Goal: Task Accomplishment & Management: Use online tool/utility

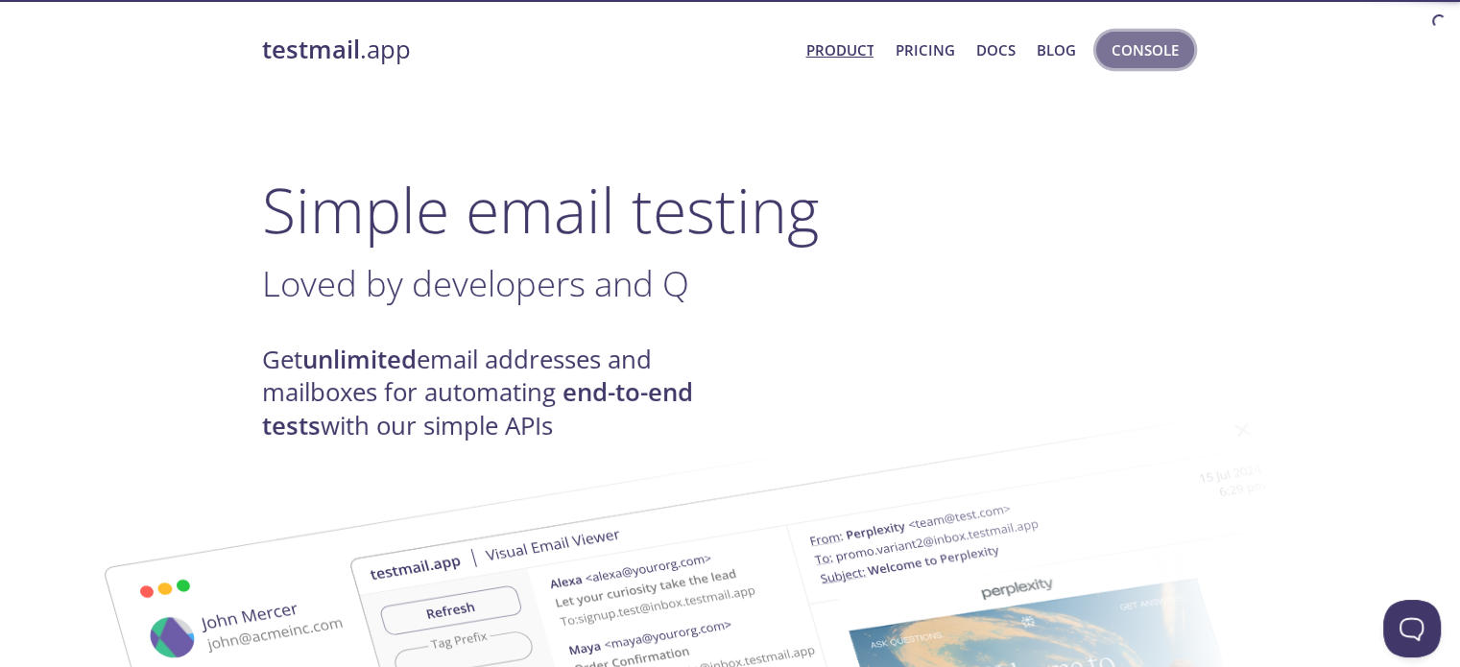
click at [1178, 62] on button "Console" at bounding box center [1145, 50] width 98 height 36
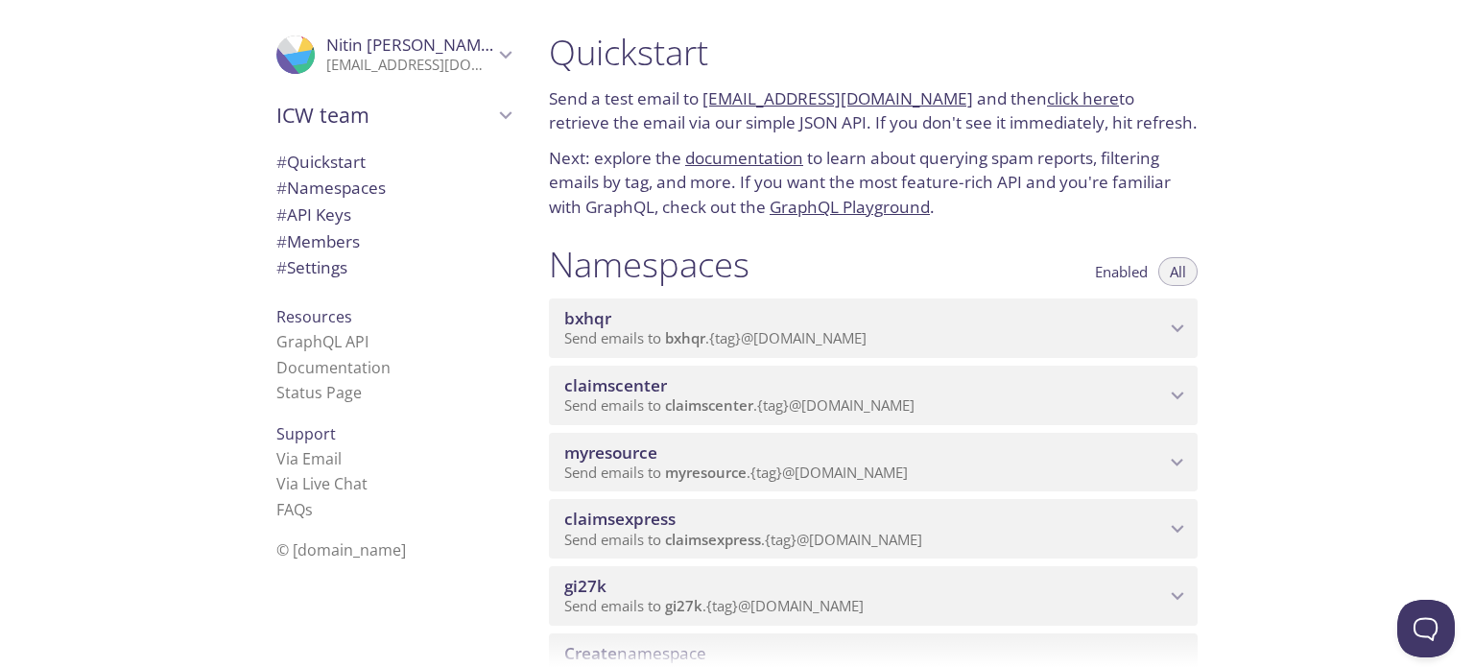
click at [1034, 470] on p "Send emails to myresource . {tag} @[DOMAIN_NAME]" at bounding box center [864, 473] width 601 height 19
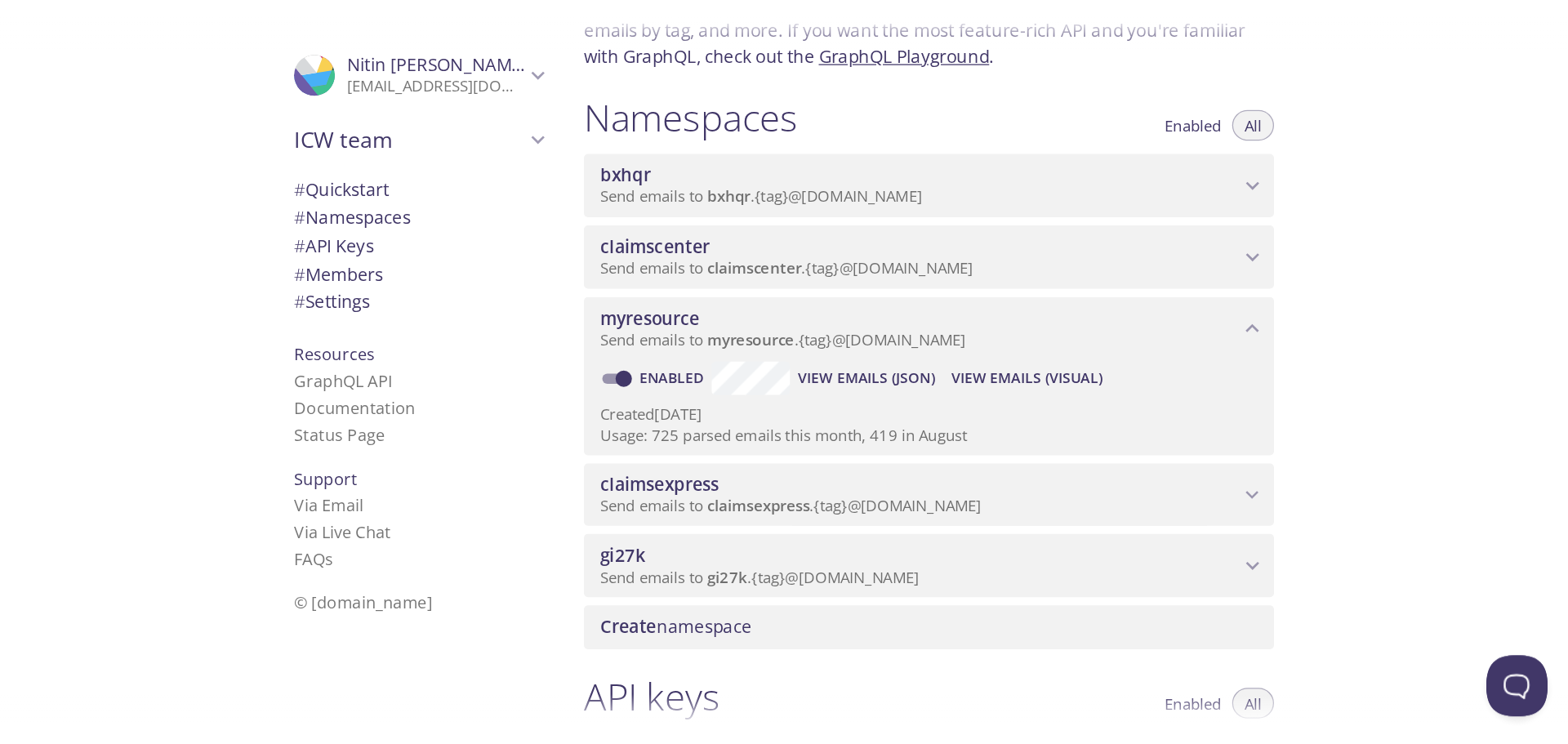
scroll to position [163, 0]
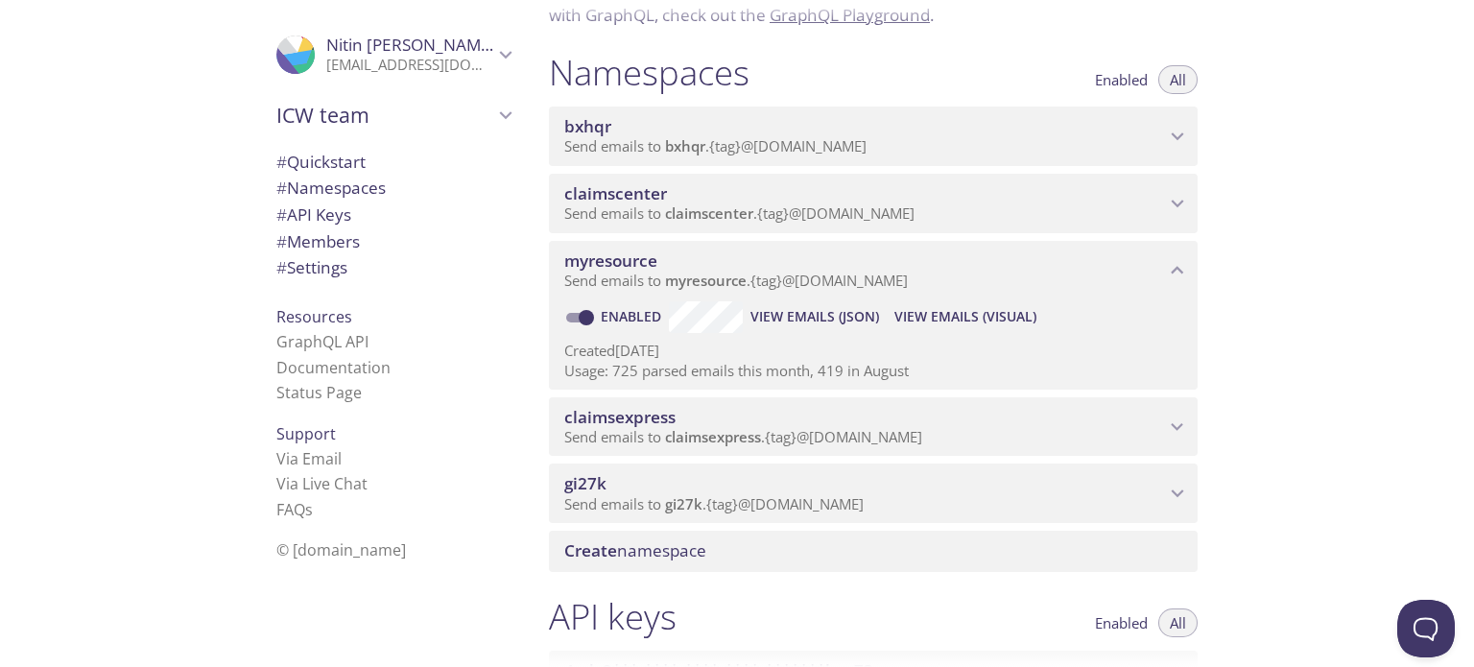
click at [957, 323] on span "View Emails (Visual)" at bounding box center [965, 316] width 142 height 23
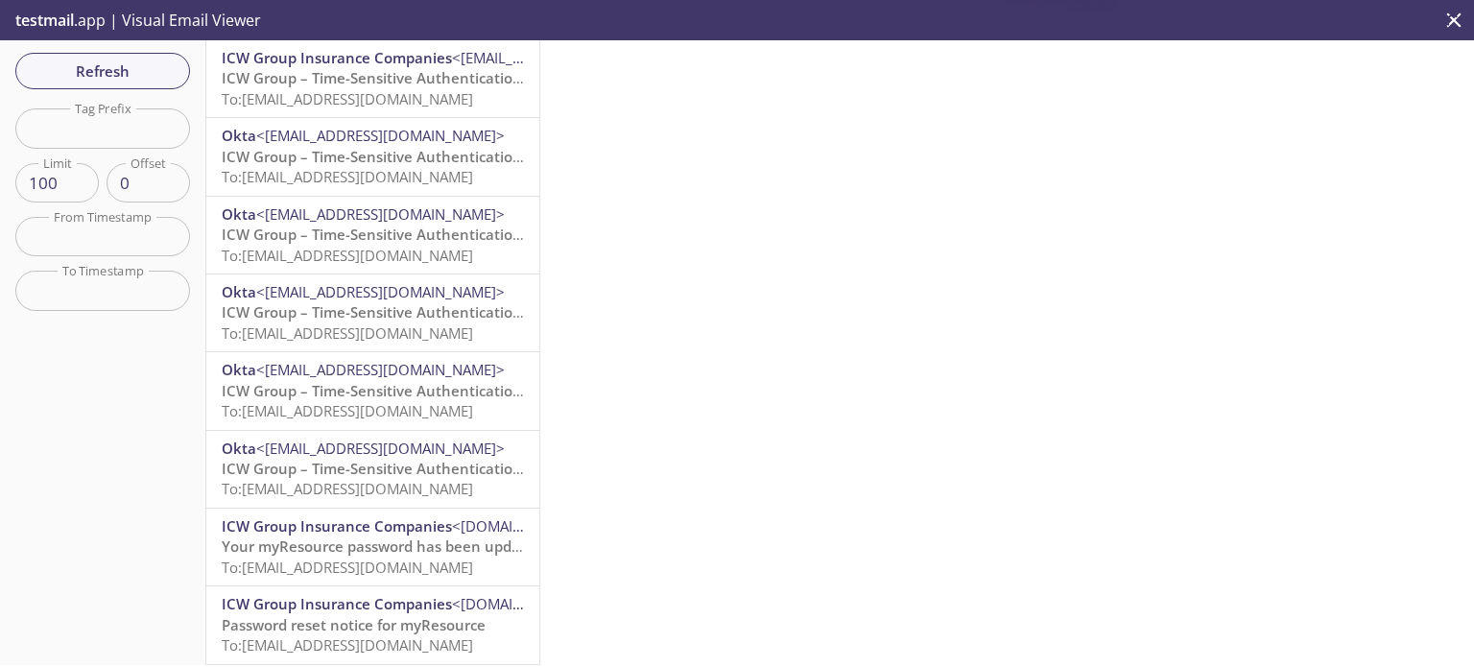
click at [359, 80] on span "ICW Group – Time-Sensitive Authentication Code" at bounding box center [392, 77] width 340 height 19
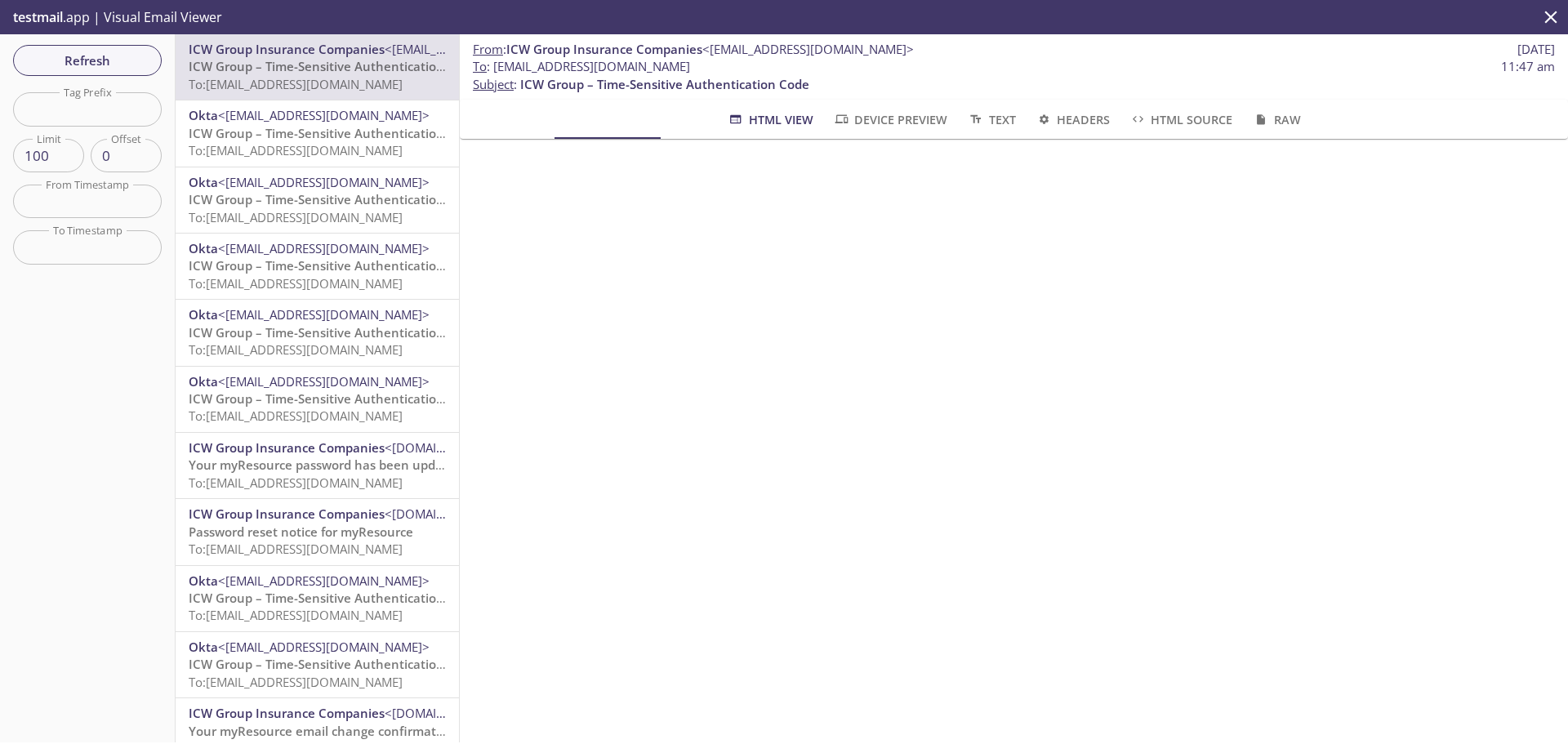
scroll to position [163, 0]
click at [97, 61] on span "Refresh" at bounding box center [88, 60] width 123 height 21
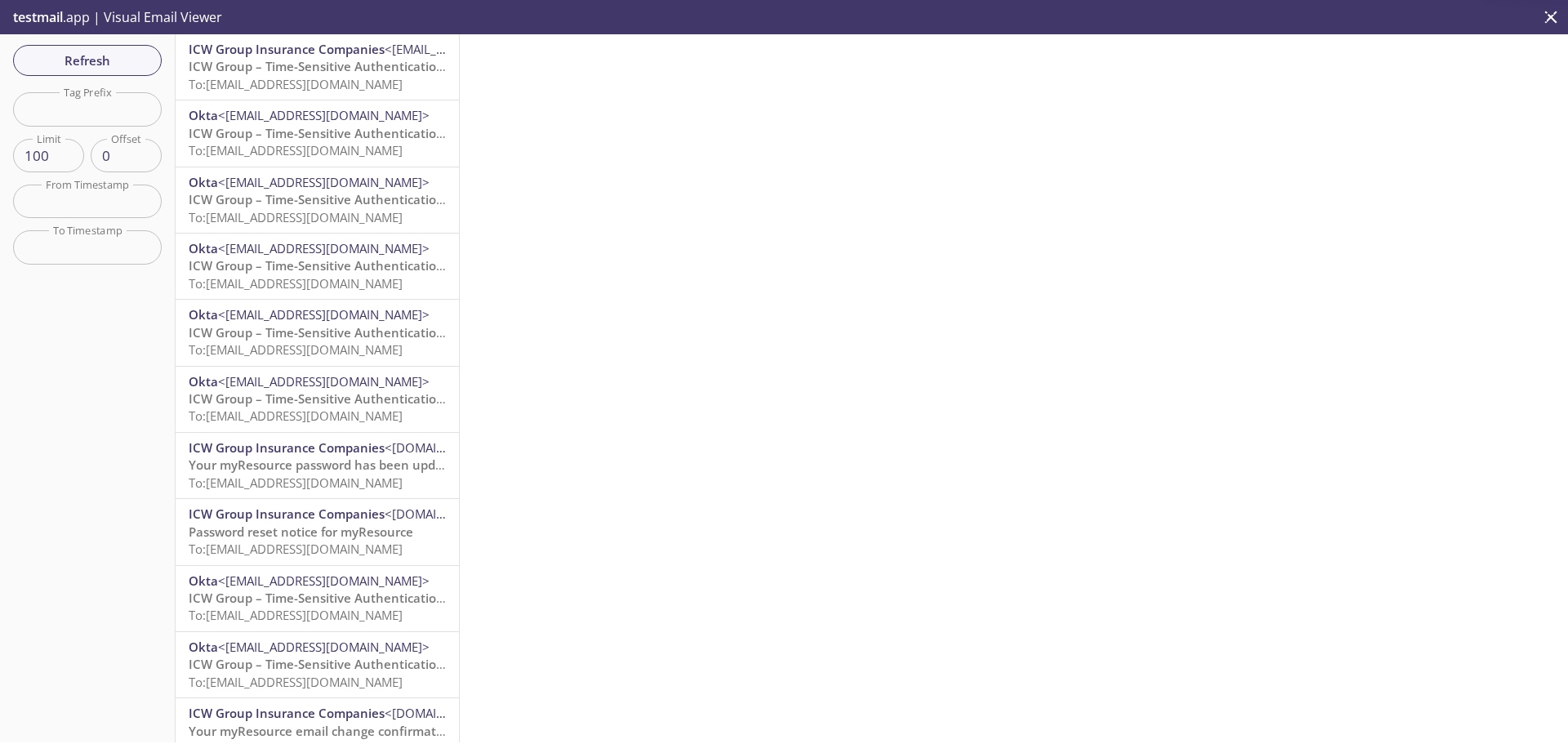
click at [334, 83] on span "To: [EMAIL_ADDRESS][DOMAIN_NAME]" at bounding box center [295, 83] width 214 height 16
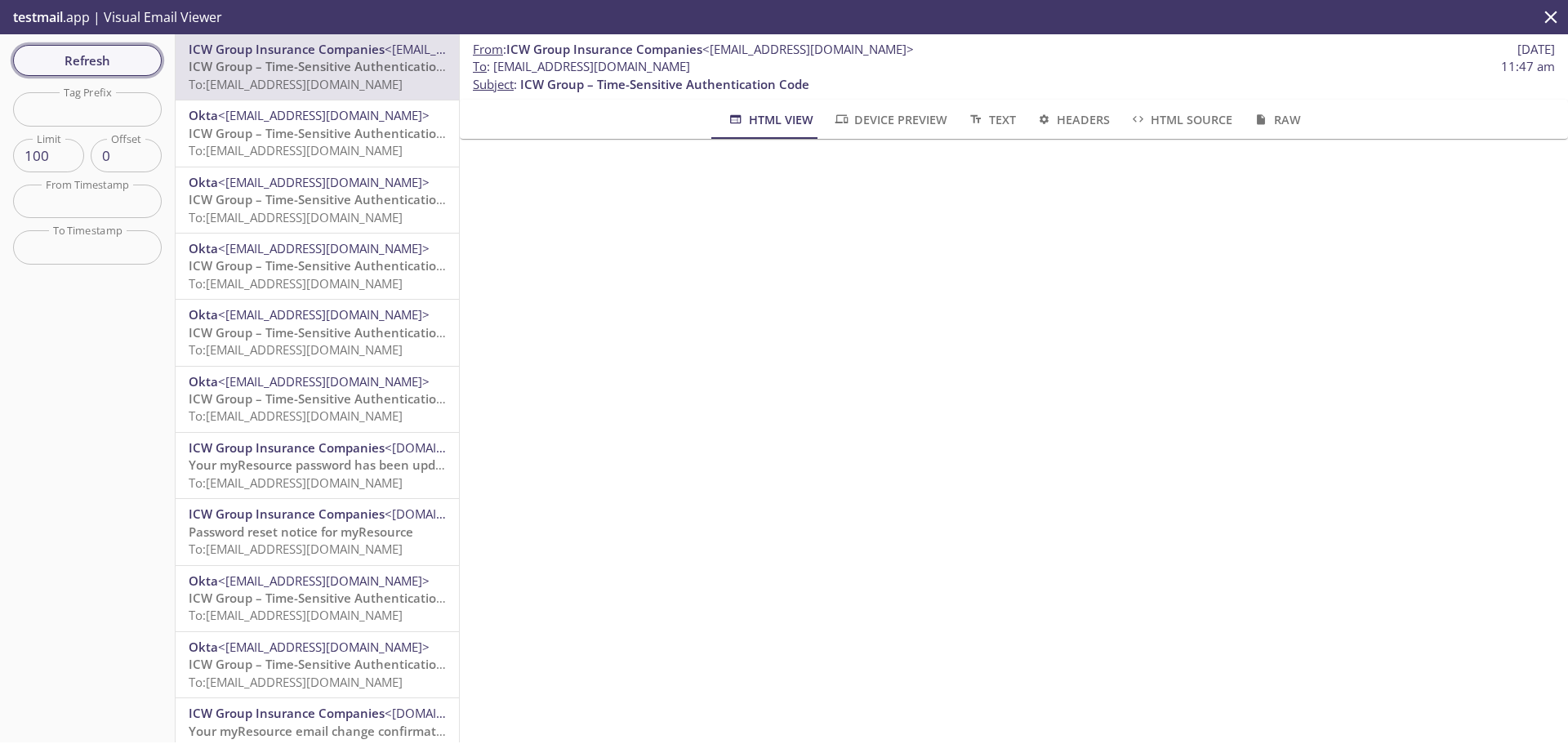
click at [97, 55] on span "Refresh" at bounding box center [88, 60] width 123 height 21
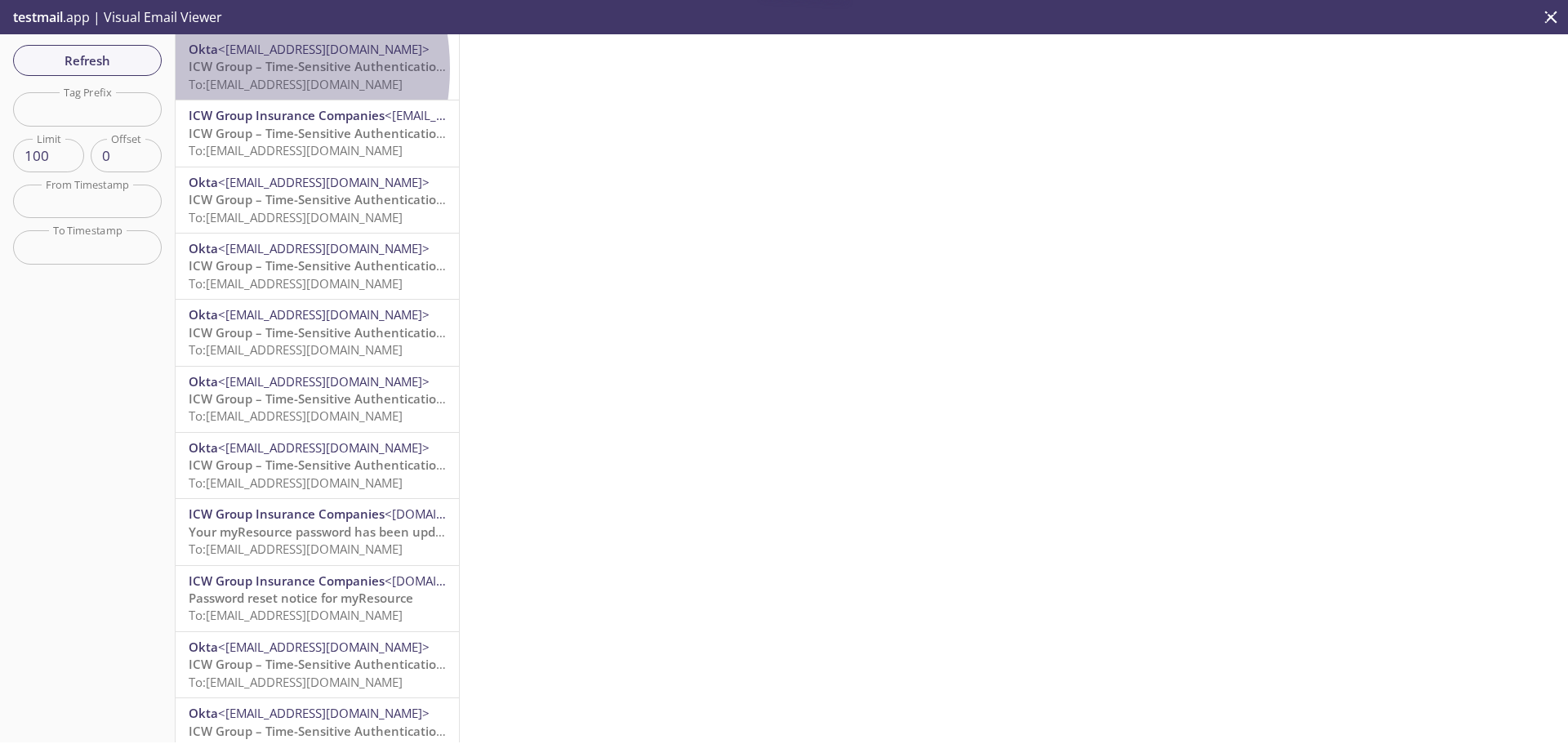
click at [219, 69] on span "ICW Group – Time-Sensitive Authentication Code" at bounding box center [334, 66] width 289 height 16
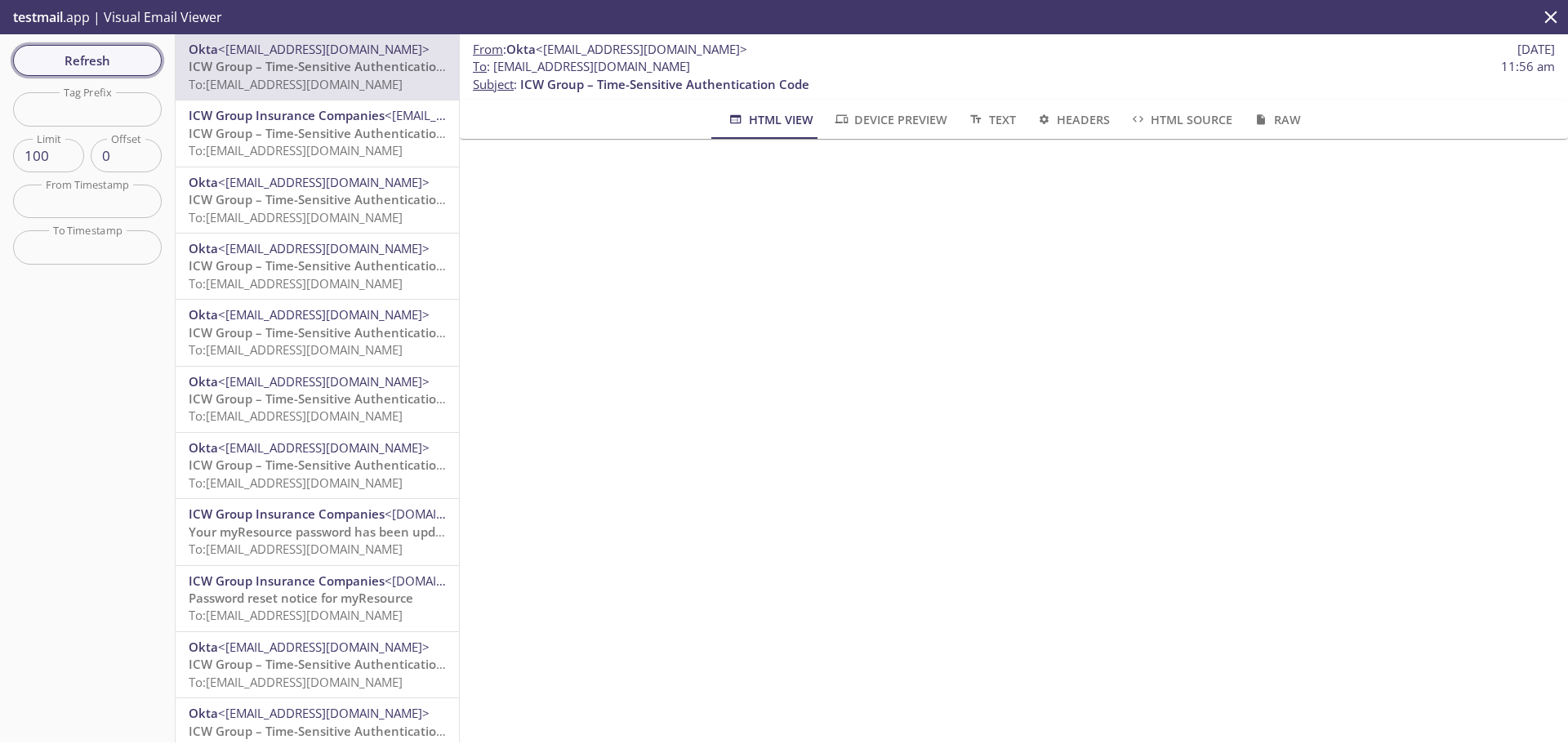
click at [98, 60] on span "Refresh" at bounding box center [88, 60] width 123 height 21
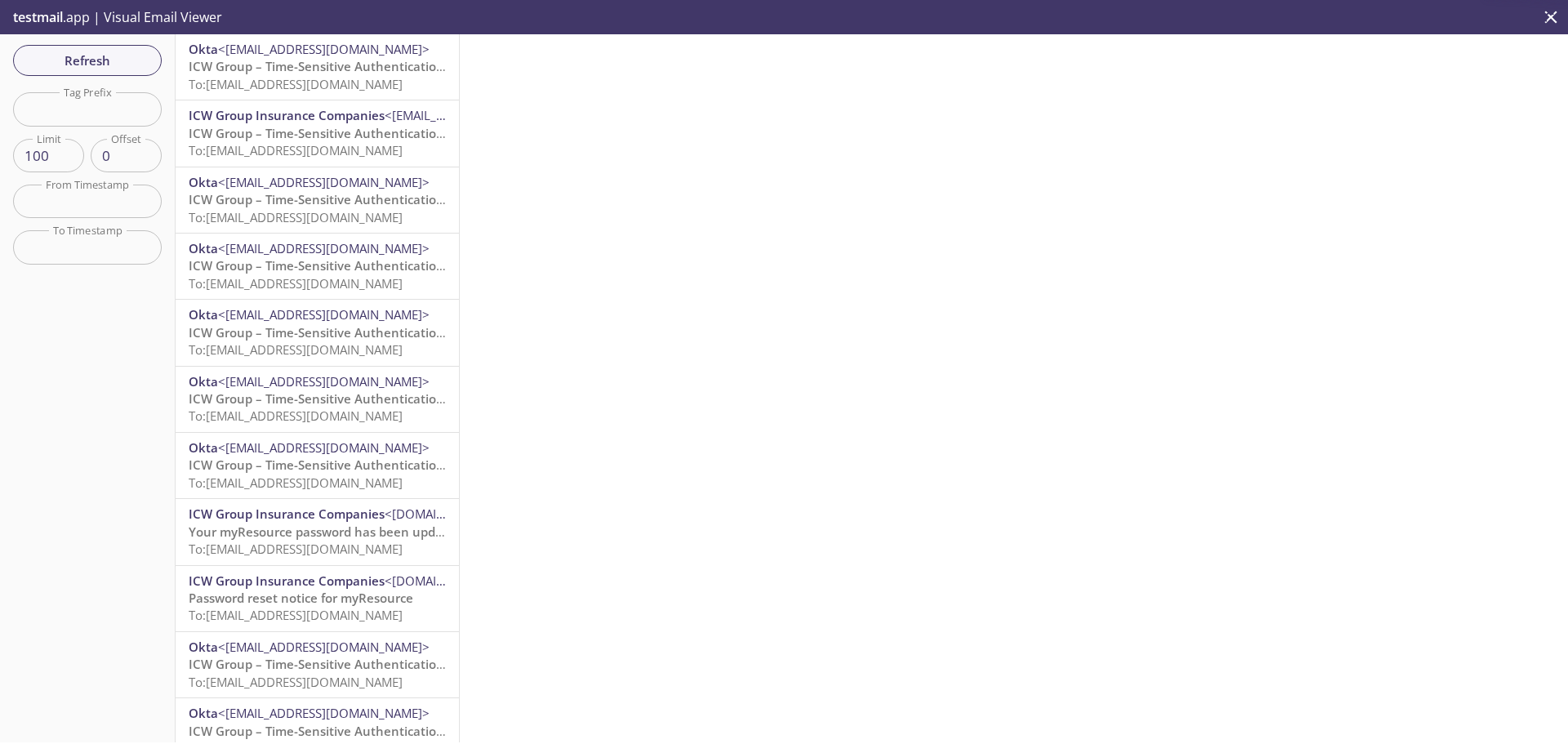
click at [291, 71] on span "ICW Group – Time-Sensitive Authentication Code" at bounding box center [334, 66] width 289 height 16
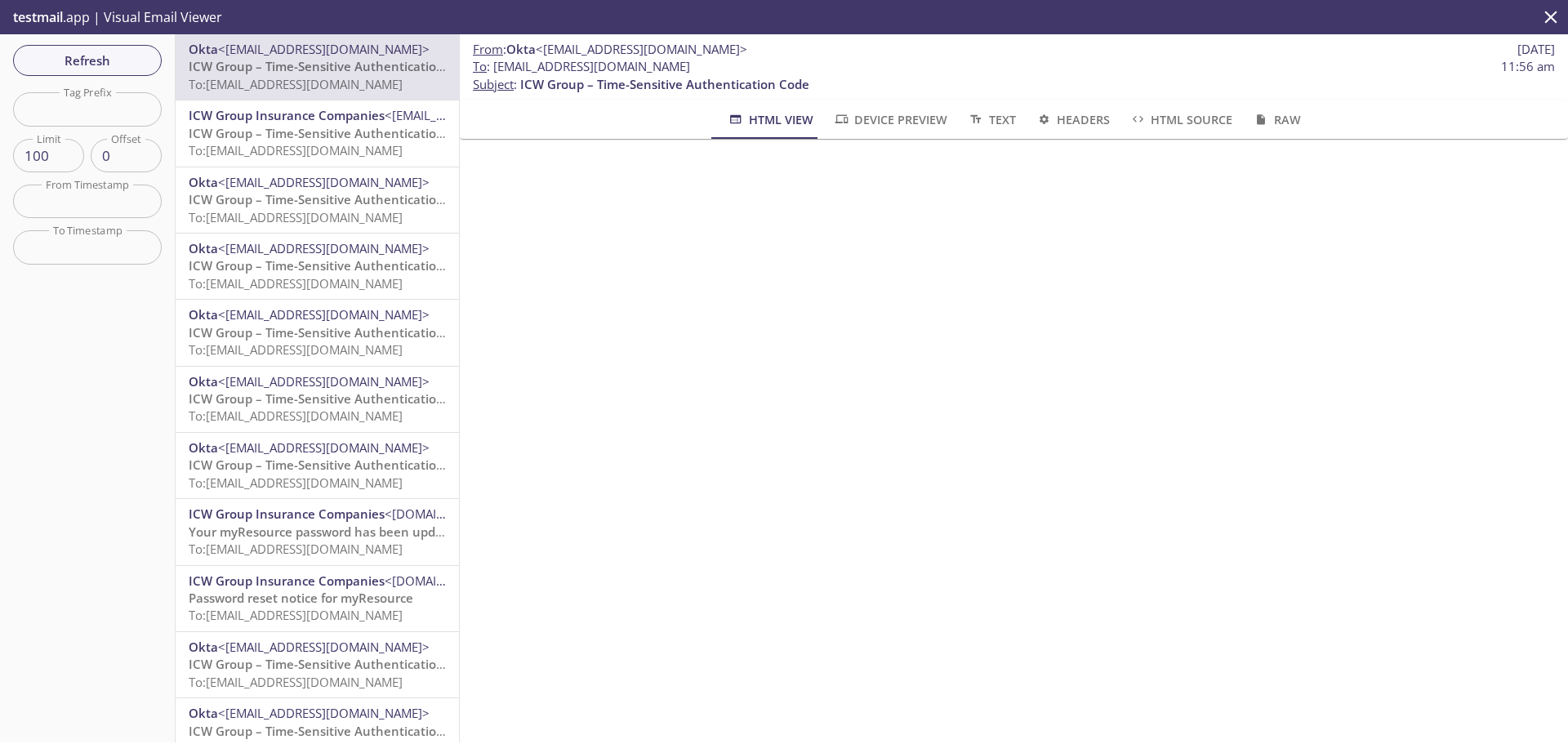
drag, startPoint x: 77, startPoint y: 72, endPoint x: 78, endPoint y: 65, distance: 7.1
click at [77, 66] on button "Refresh" at bounding box center [87, 60] width 149 height 31
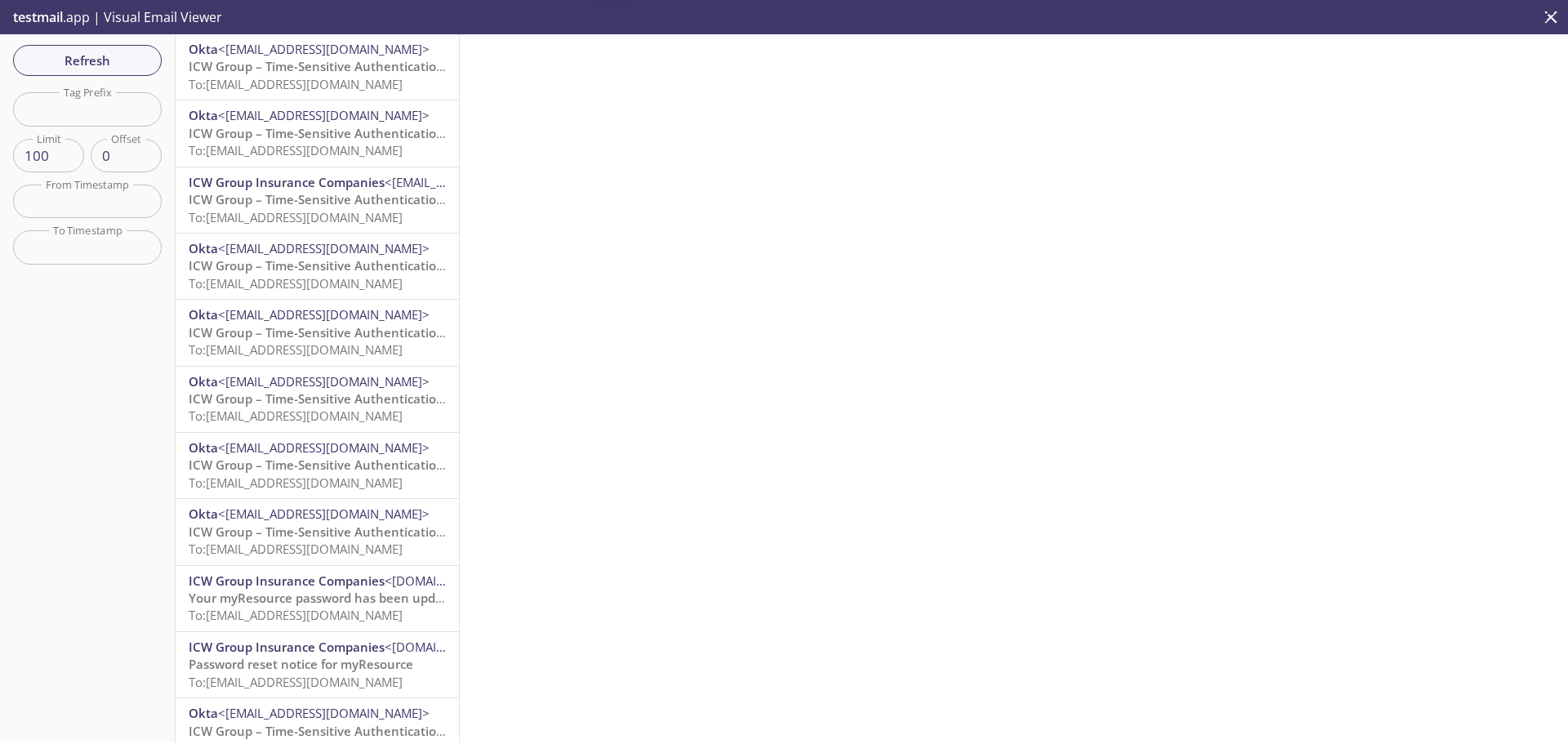
click at [257, 77] on span "To: [EMAIL_ADDRESS][DOMAIN_NAME]" at bounding box center [295, 83] width 214 height 16
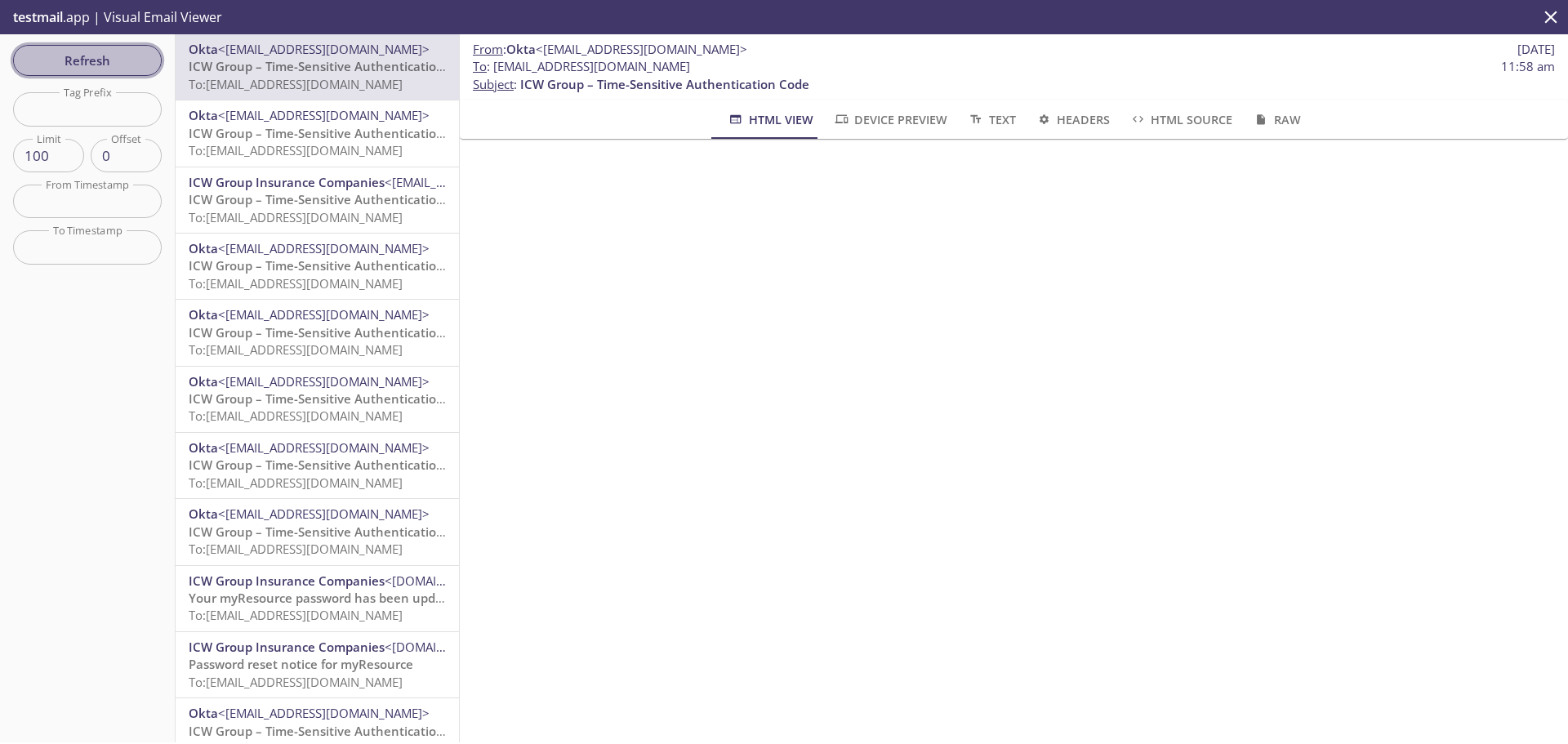
click at [83, 66] on span "Refresh" at bounding box center [88, 60] width 123 height 21
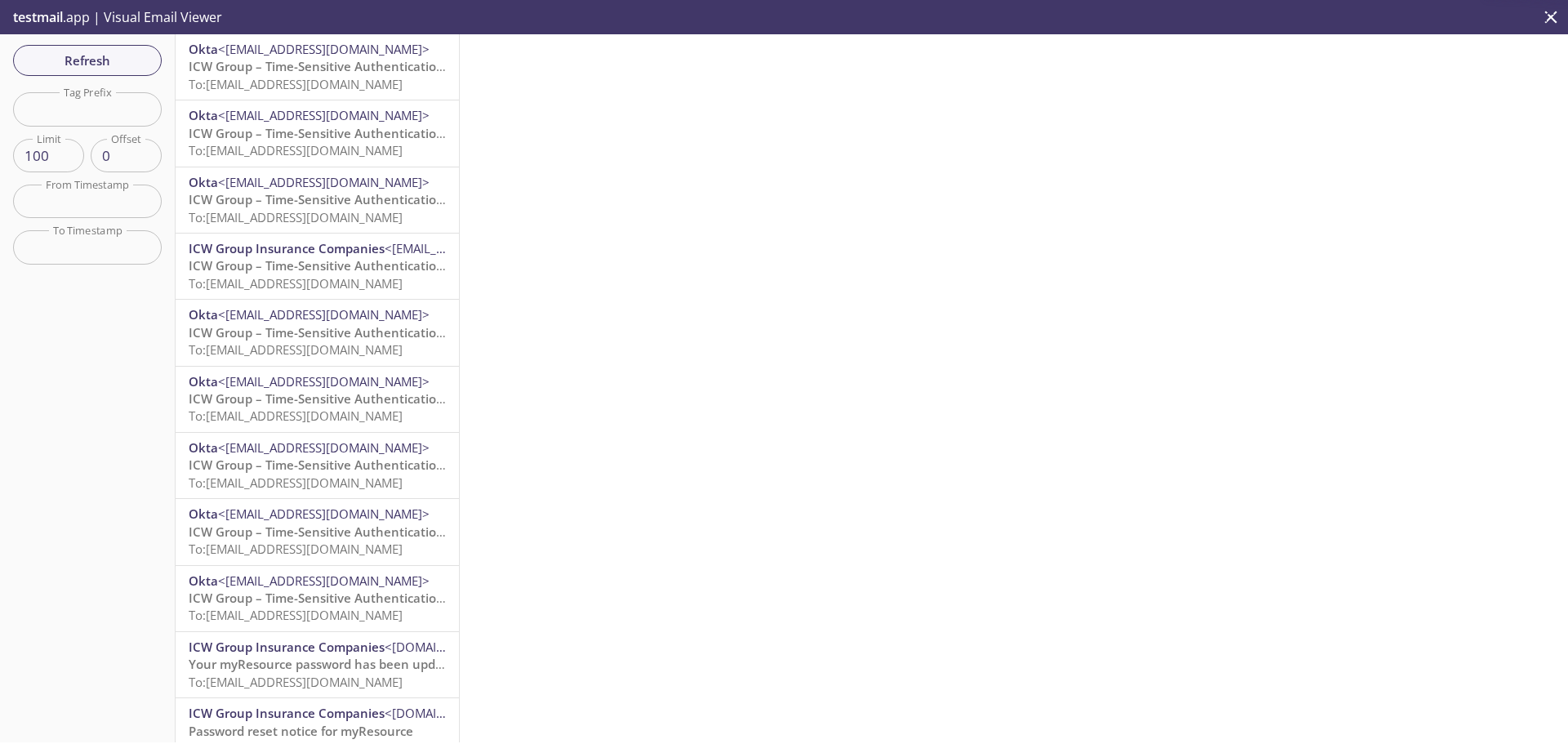
click at [326, 78] on span "To: [EMAIL_ADDRESS][DOMAIN_NAME]" at bounding box center [295, 83] width 214 height 16
